Goal: Information Seeking & Learning: Learn about a topic

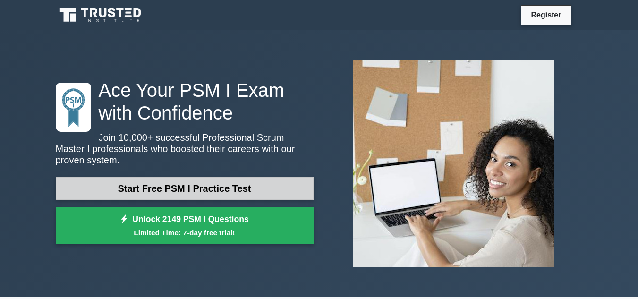
click at [297, 187] on link "Start Free PSM I Practice Test" at bounding box center [185, 188] width 258 height 23
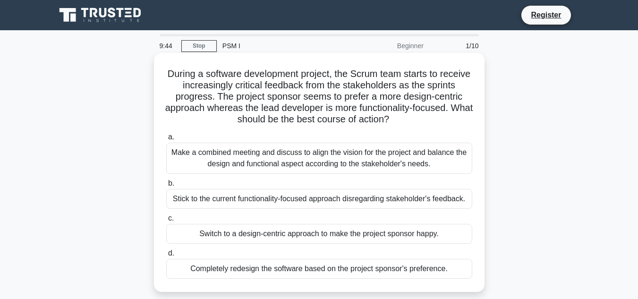
click at [442, 161] on div "Make a combined meeting and discuss to align the vision for the project and bal…" at bounding box center [319, 158] width 306 height 31
click at [166, 140] on input "a. Make a combined meeting and discuss to align the vision for the project and …" at bounding box center [166, 137] width 0 height 6
